Goal: Task Accomplishment & Management: Manage account settings

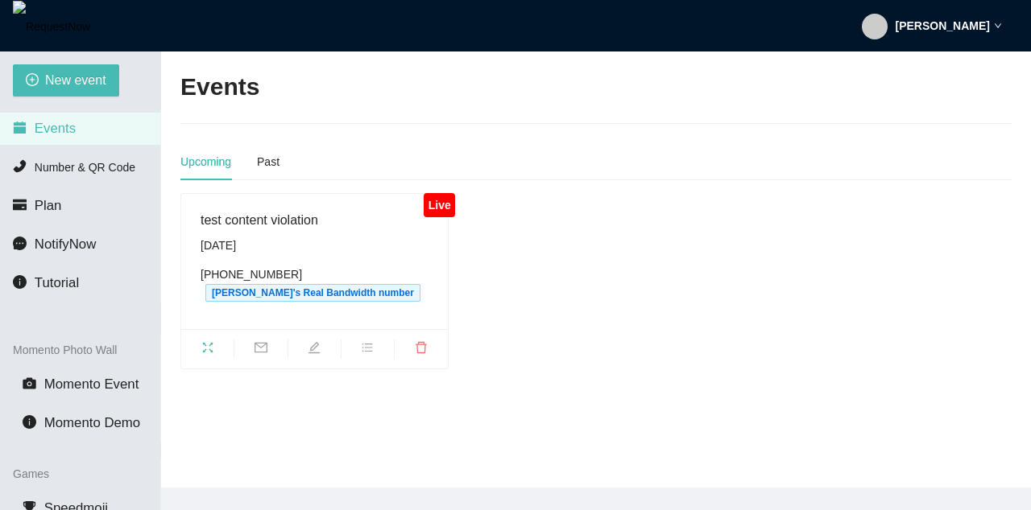
click at [485, 23] on div "[PERSON_NAME]" at bounding box center [932, 26] width 140 height 52
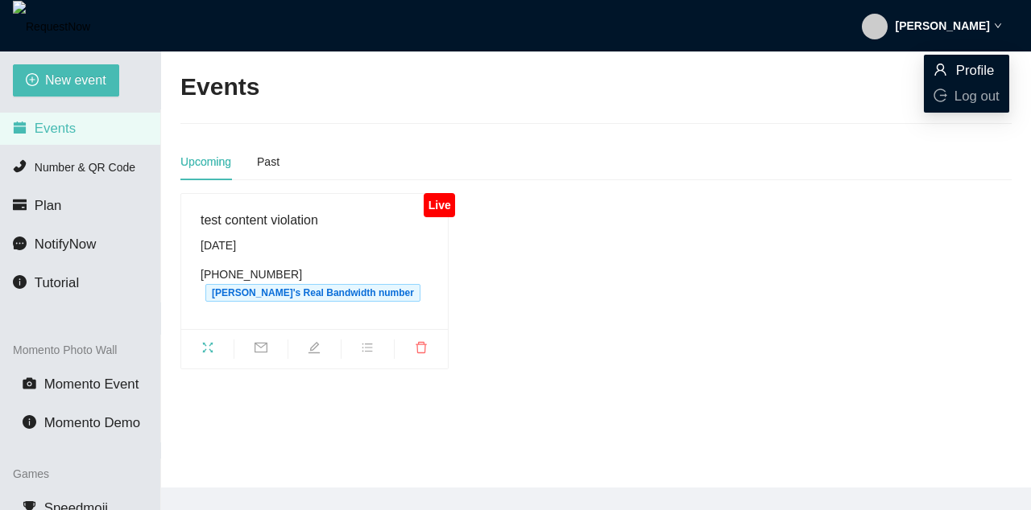
click at [485, 63] on span "Profile" at bounding box center [975, 70] width 39 height 15
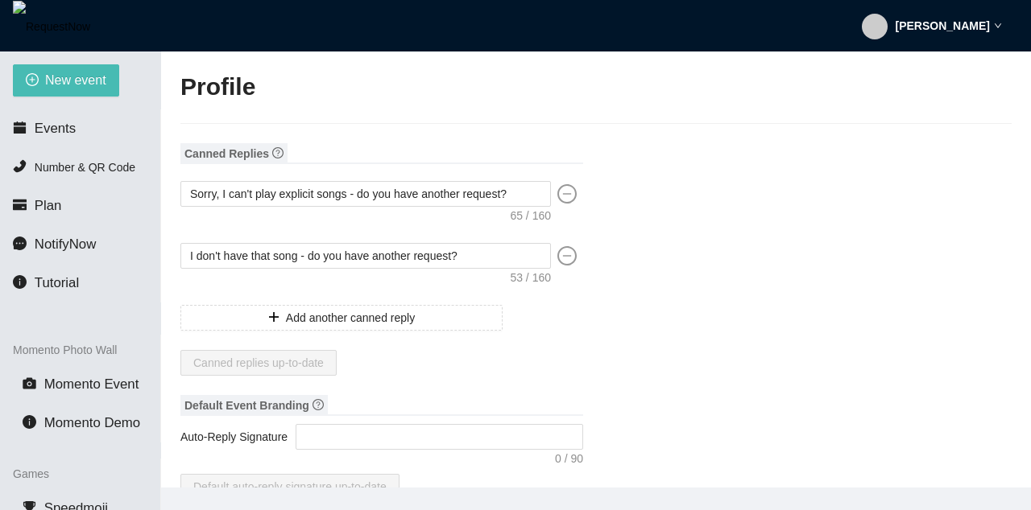
type input "[PERSON_NAME]"
type input "test"
type input "DJ"
type input "[PHONE_NUMBER]"
type input "[EMAIL_ADDRESS][DOMAIN_NAME]"
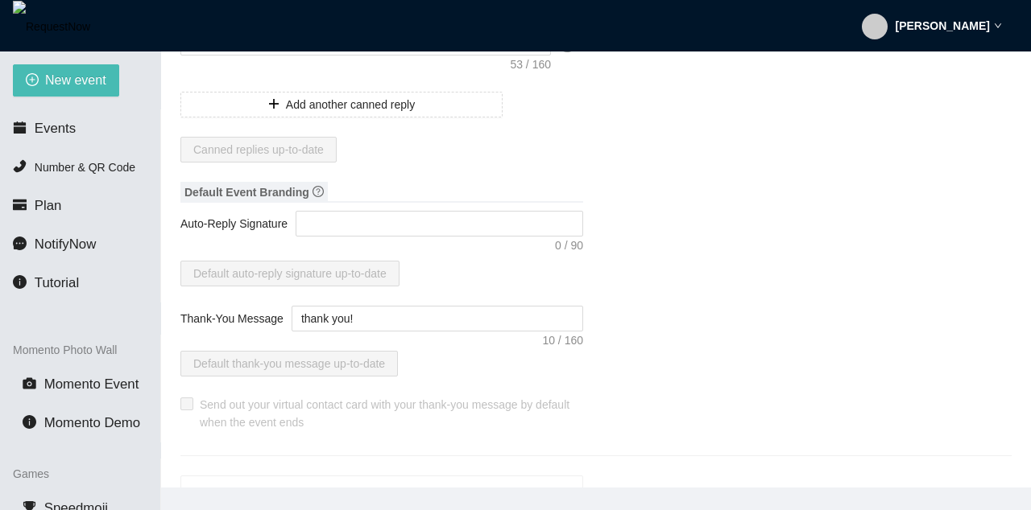
scroll to position [386, 0]
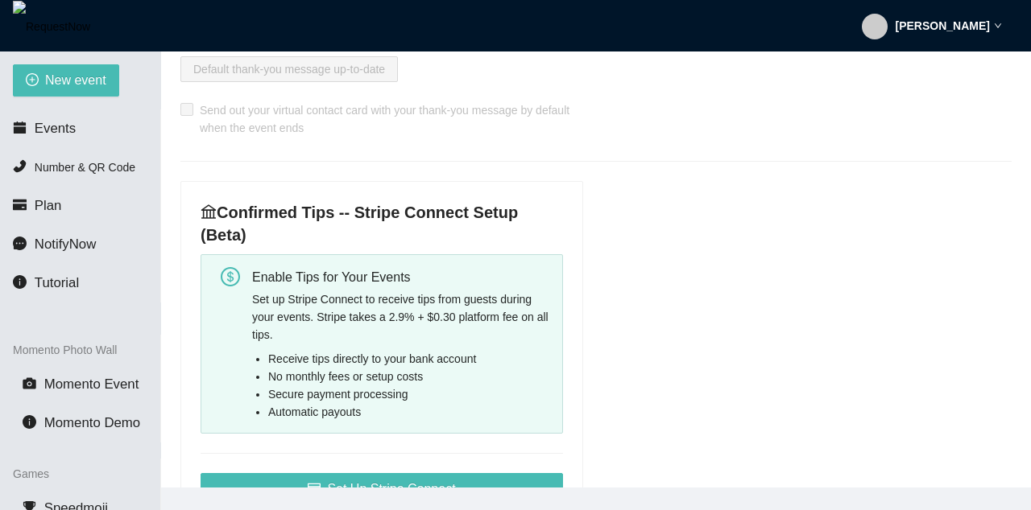
scroll to position [580, 0]
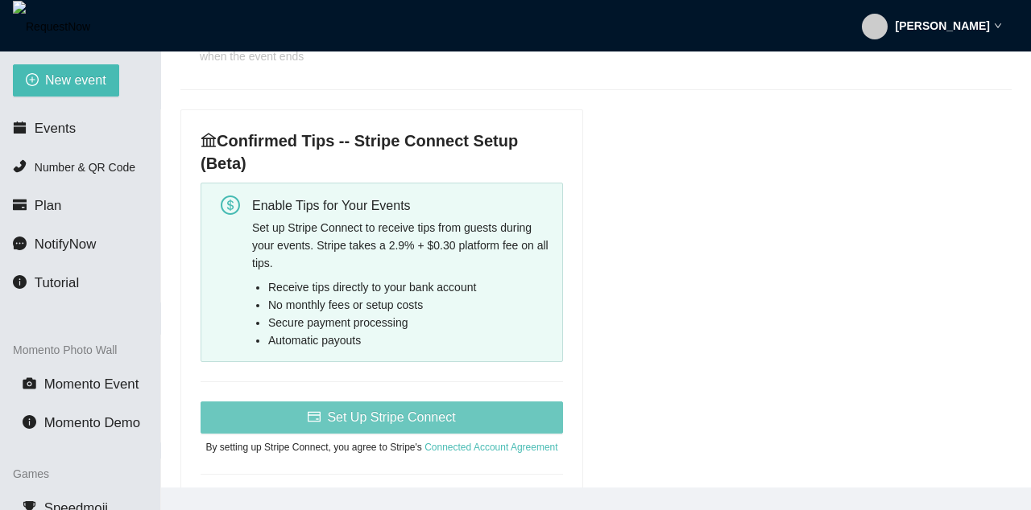
click at [407, 425] on span "Set Up Stripe Connect" at bounding box center [391, 417] width 128 height 20
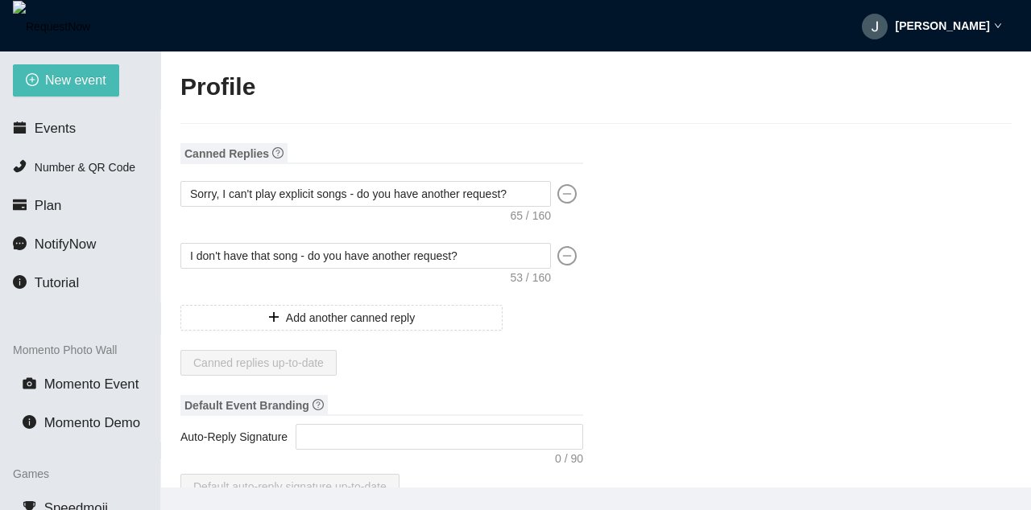
type textarea "[URL][DOMAIN_NAME]"
type input "[PERSON_NAME]"
type input "test"
type input "DJ"
type input "[PHONE_NUMBER]"
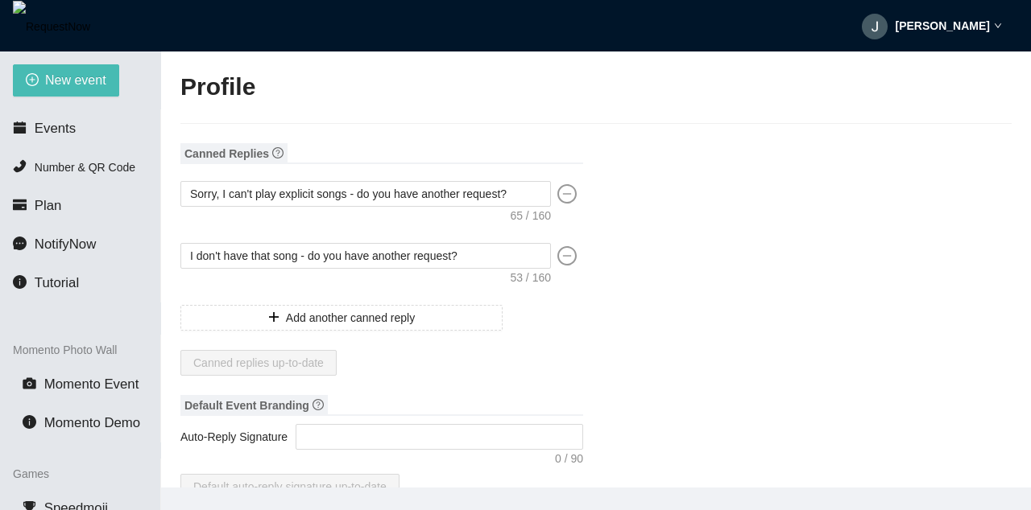
type input "[EMAIL_ADDRESS][DOMAIN_NAME]"
